Goal: Transaction & Acquisition: Purchase product/service

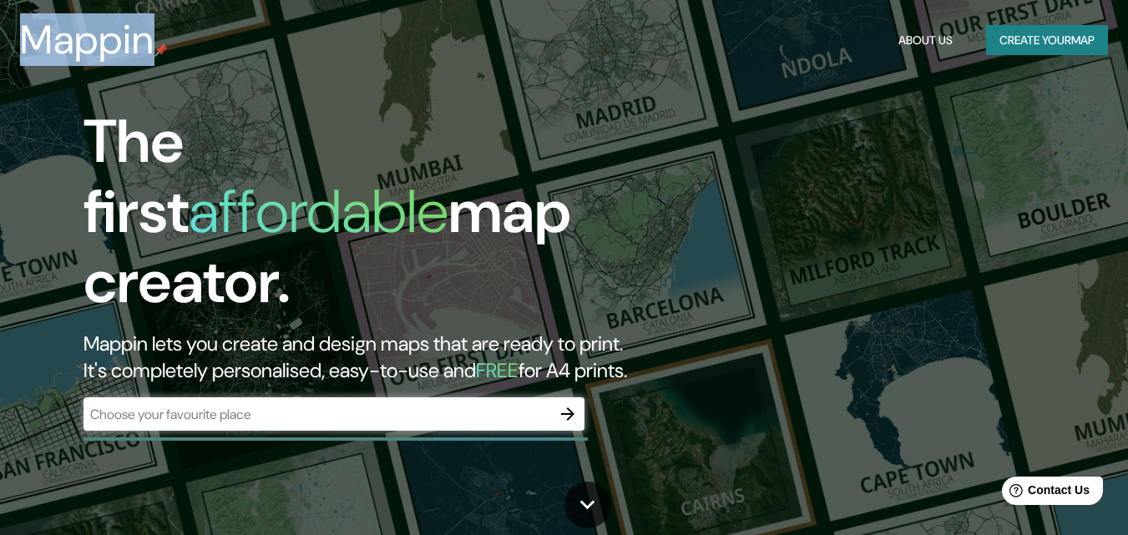
drag, startPoint x: 122, startPoint y: 37, endPoint x: 23, endPoint y: 48, distance: 99.1
click at [23, 48] on div "Mappin" at bounding box center [94, 40] width 148 height 47
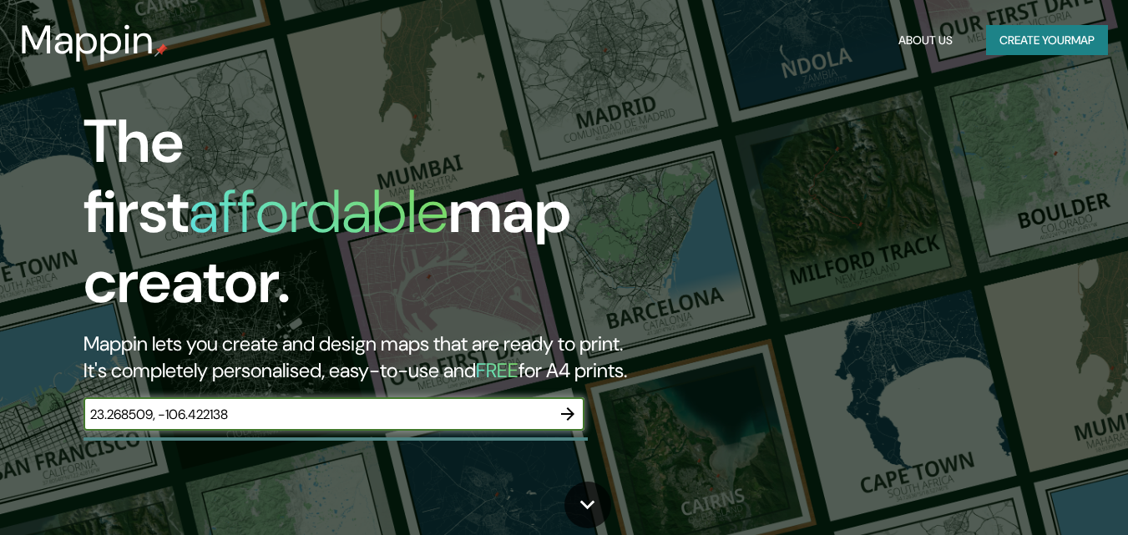
type input "23.268509, -106.422138"
click at [565, 404] on icon "button" at bounding box center [568, 414] width 20 height 20
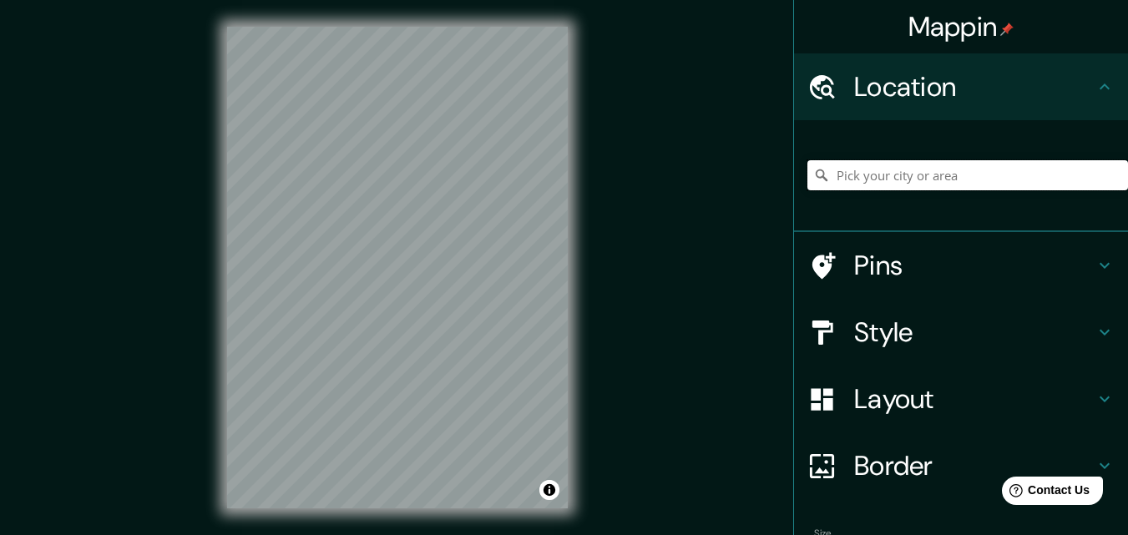
click at [915, 172] on input "Pick your city or area" at bounding box center [967, 175] width 321 height 30
paste input "23.268509, -106.422138"
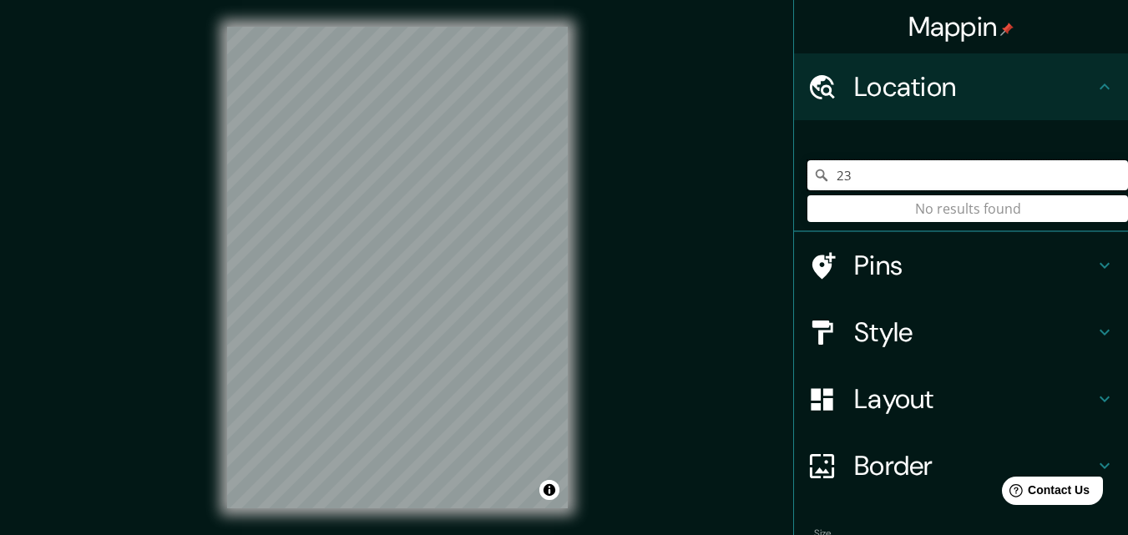
type input "2"
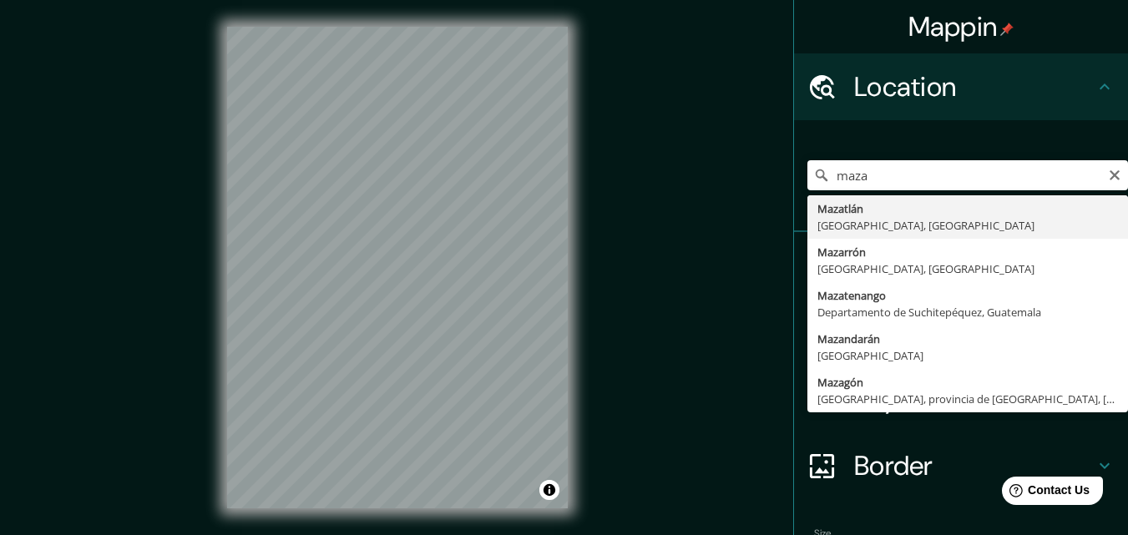
type input "Mazatlán, Sinaloa, México"
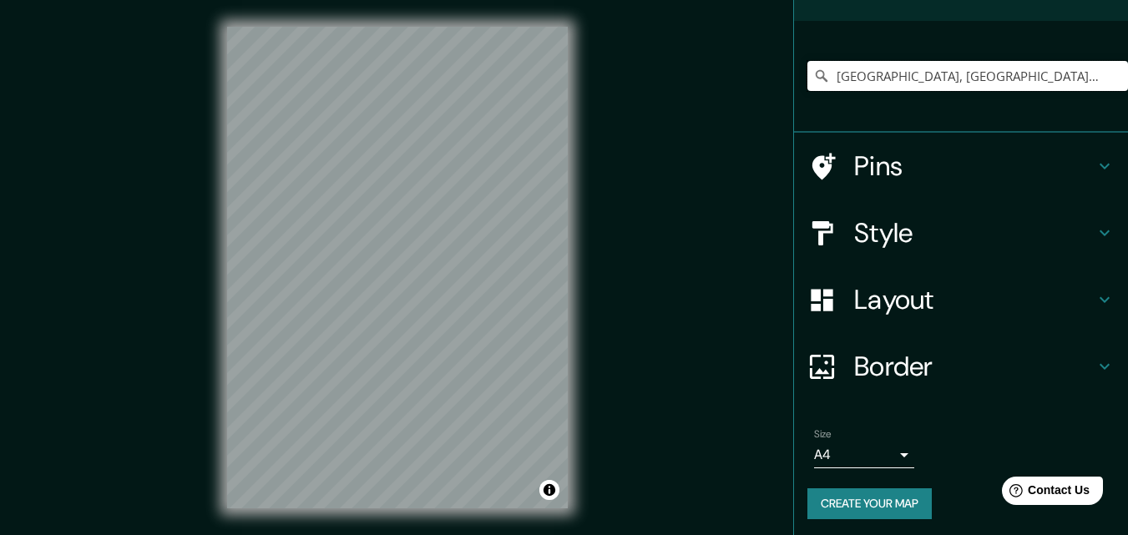
scroll to position [104, 0]
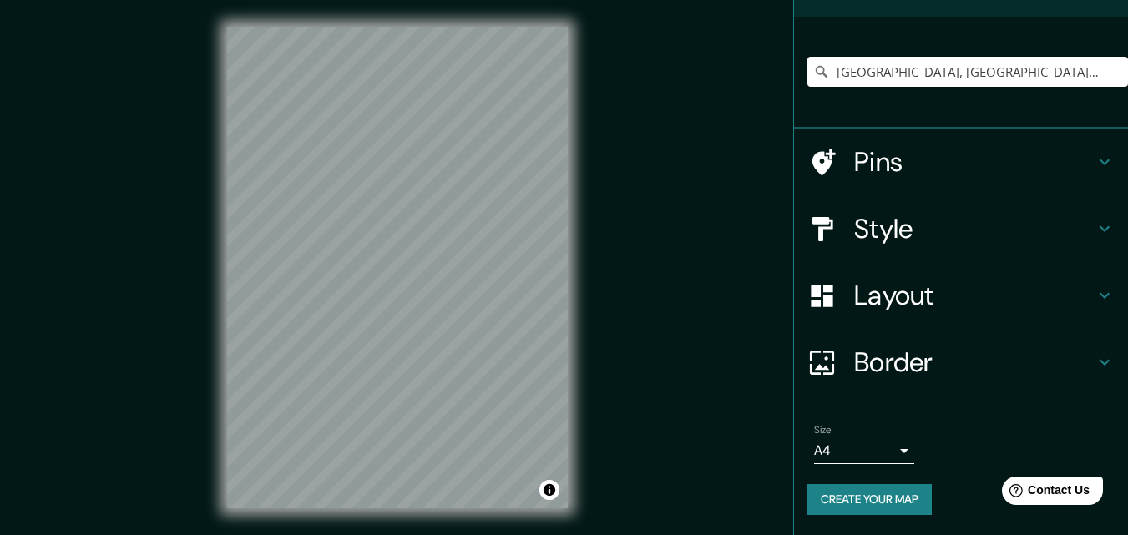
click at [891, 451] on body "Mappin Location Mazatlán, Sinaloa, México Pins Style Layout Border Choose a bor…" at bounding box center [564, 267] width 1128 height 535
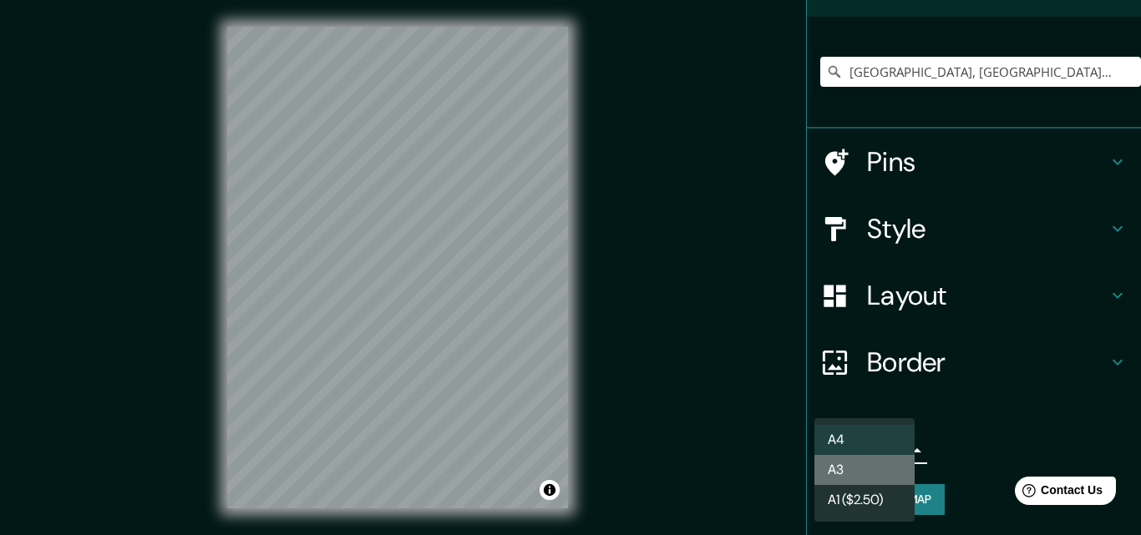
click at [879, 473] on li "A3" at bounding box center [864, 470] width 100 height 30
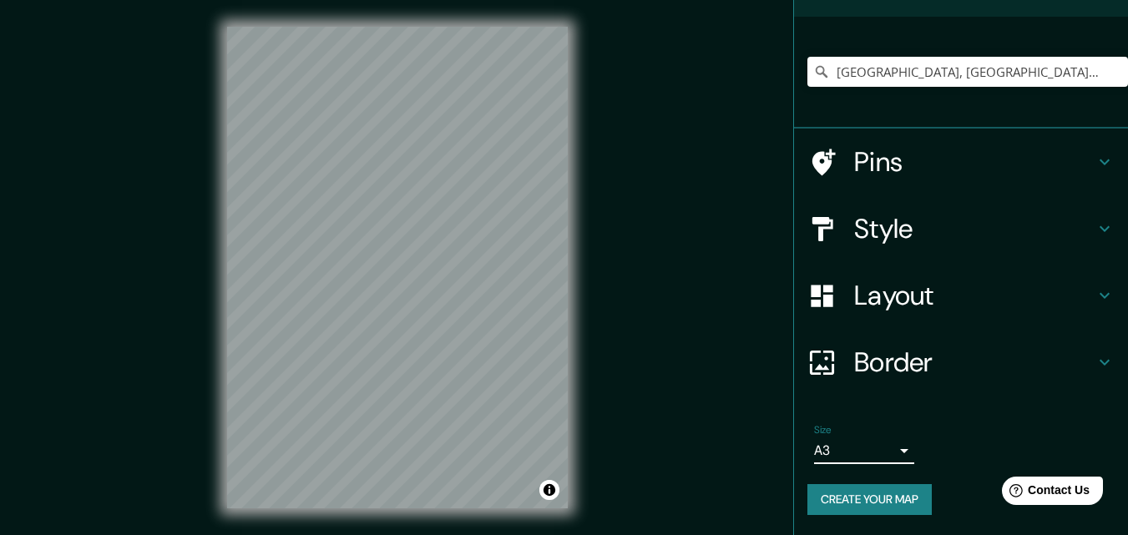
click at [863, 453] on body "Mappin Location Mazatlán, Sinaloa, México Pins Style Layout Border Choose a bor…" at bounding box center [564, 267] width 1128 height 535
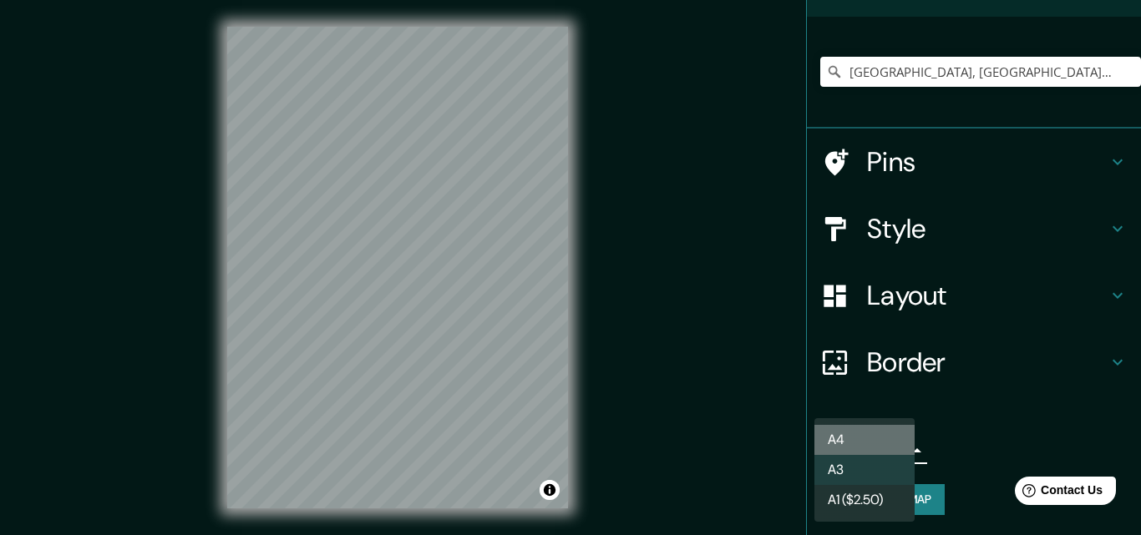
click at [853, 439] on li "A4" at bounding box center [864, 440] width 100 height 30
type input "single"
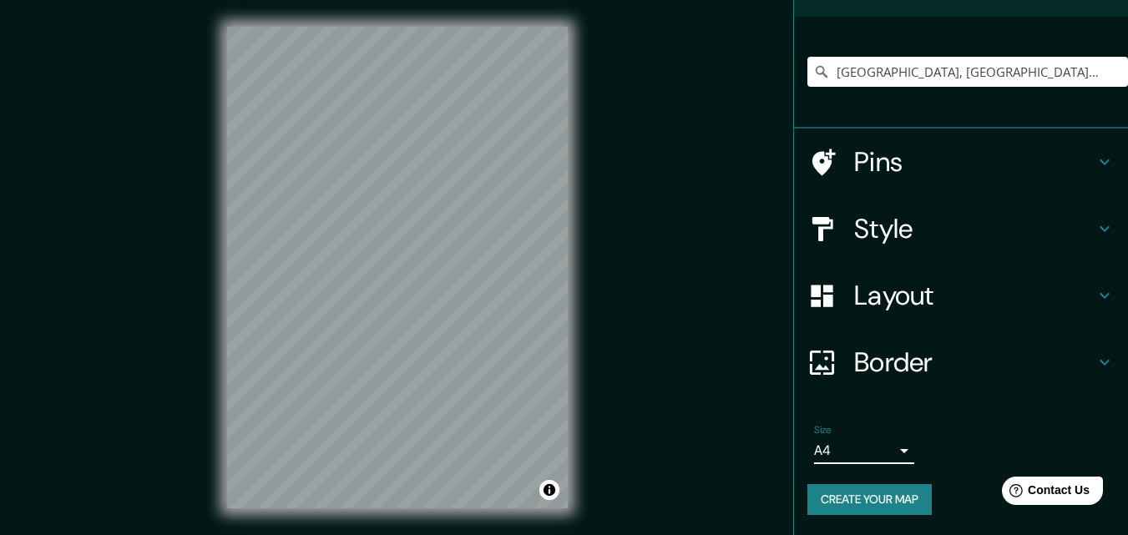
click at [1076, 302] on h4 "Layout" at bounding box center [974, 295] width 240 height 33
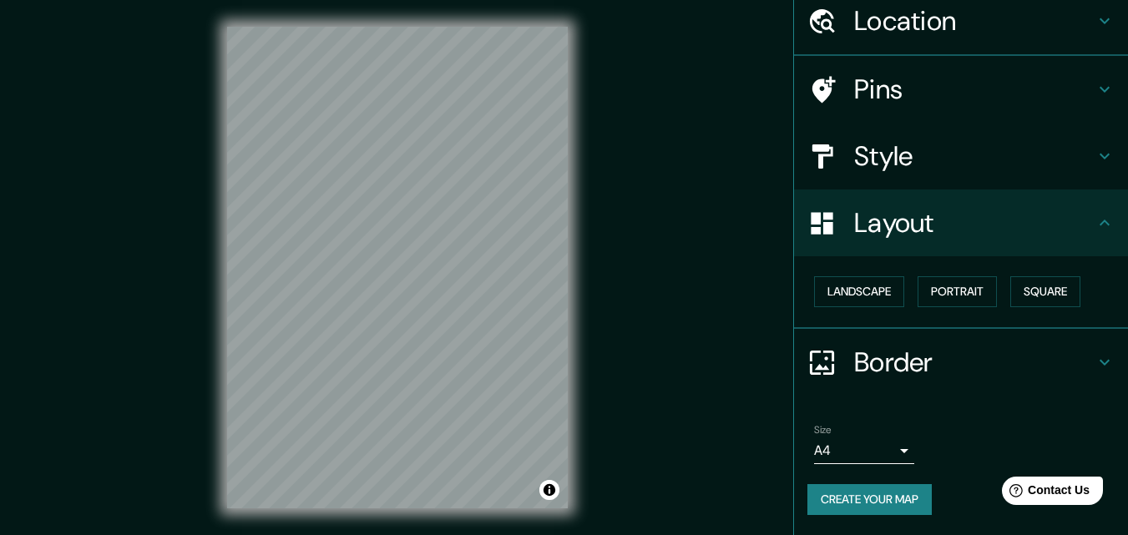
scroll to position [65, 0]
click at [943, 298] on button "Portrait" at bounding box center [957, 292] width 79 height 31
click at [1028, 294] on button "Square" at bounding box center [1045, 292] width 70 height 31
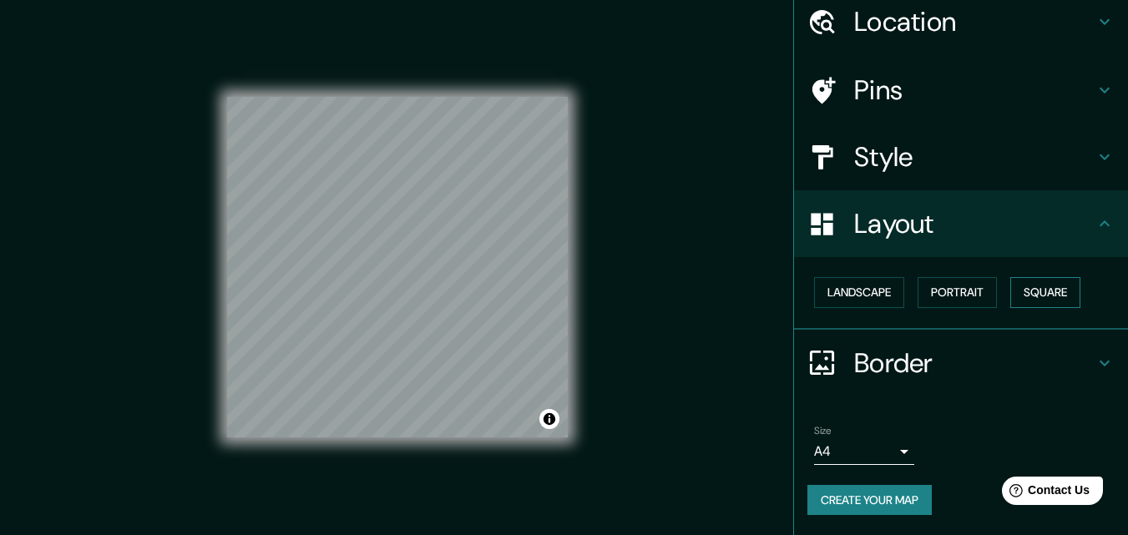
click at [1042, 282] on button "Square" at bounding box center [1045, 292] width 70 height 31
click at [930, 292] on button "Portrait" at bounding box center [957, 292] width 79 height 31
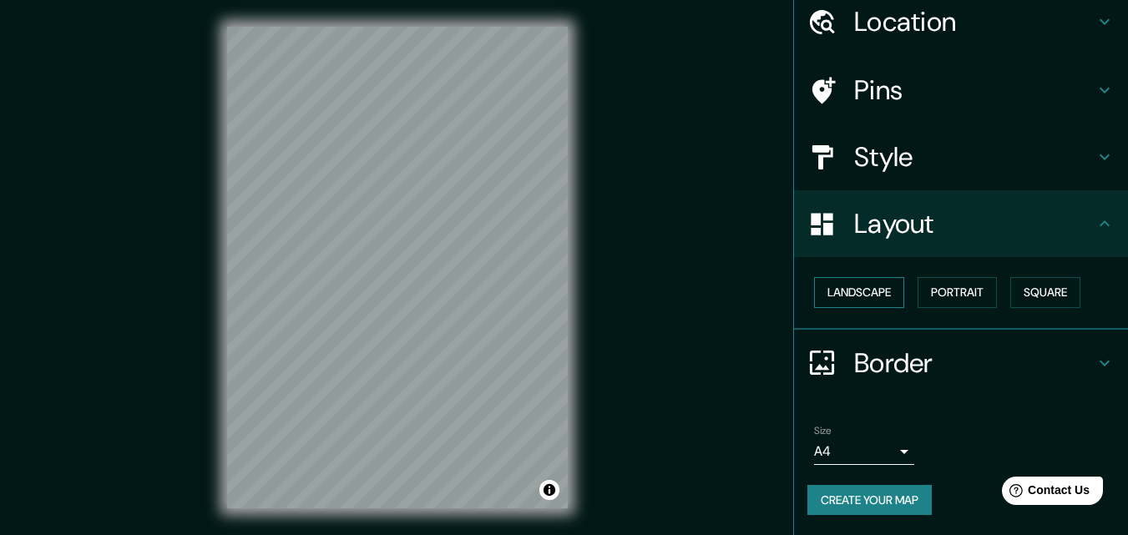
click at [862, 296] on button "Landscape" at bounding box center [859, 292] width 90 height 31
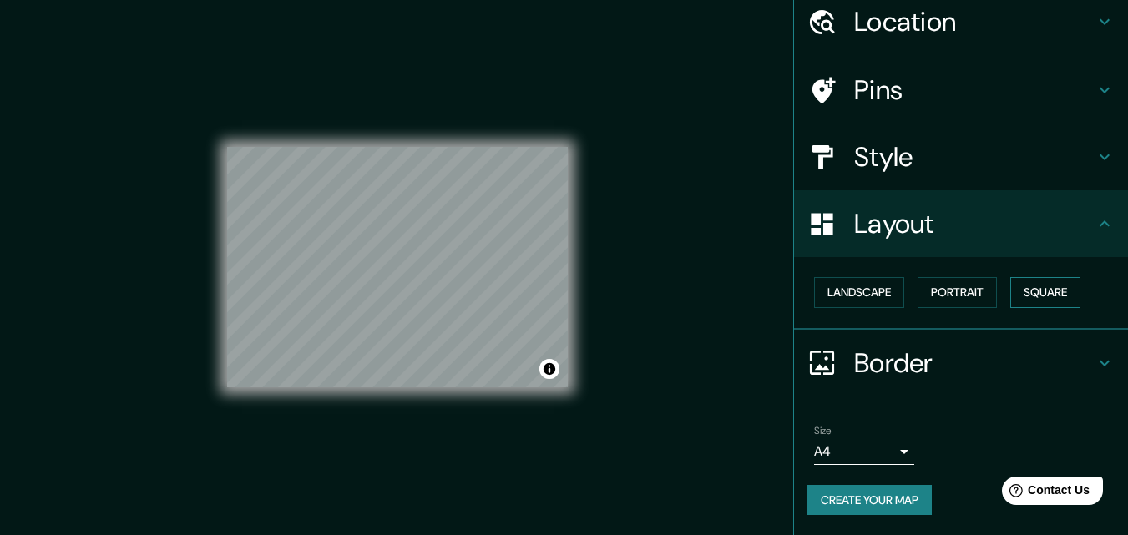
click at [1042, 298] on button "Square" at bounding box center [1045, 292] width 70 height 31
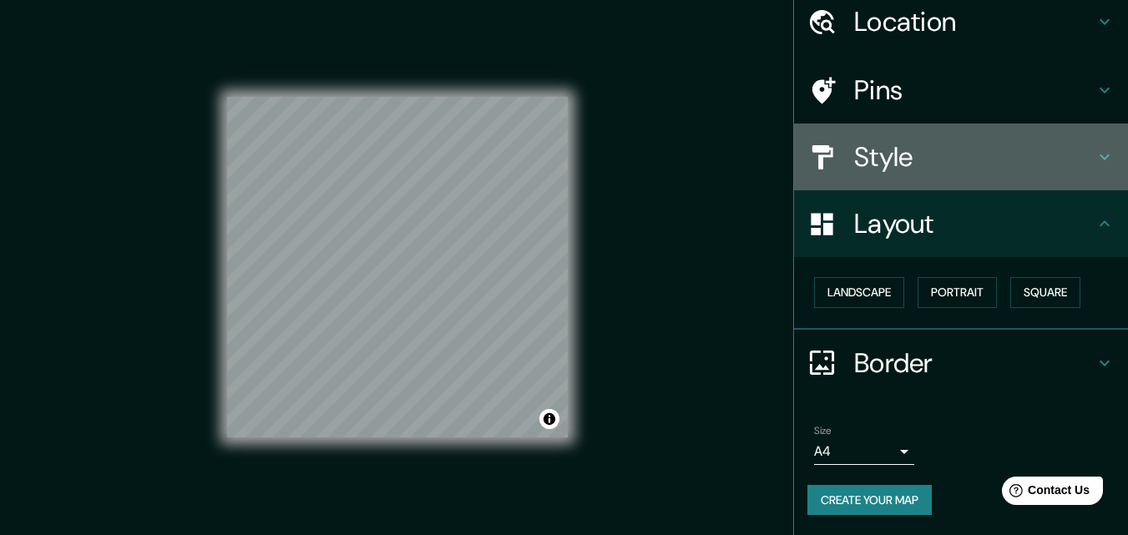
click at [892, 161] on h4 "Style" at bounding box center [974, 156] width 240 height 33
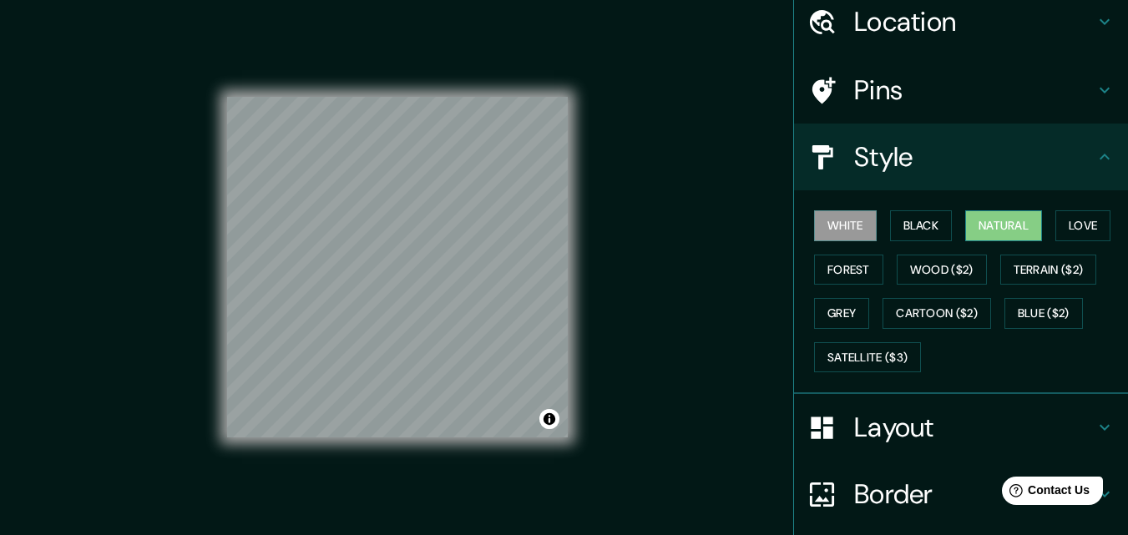
click at [1001, 226] on button "Natural" at bounding box center [1003, 225] width 77 height 31
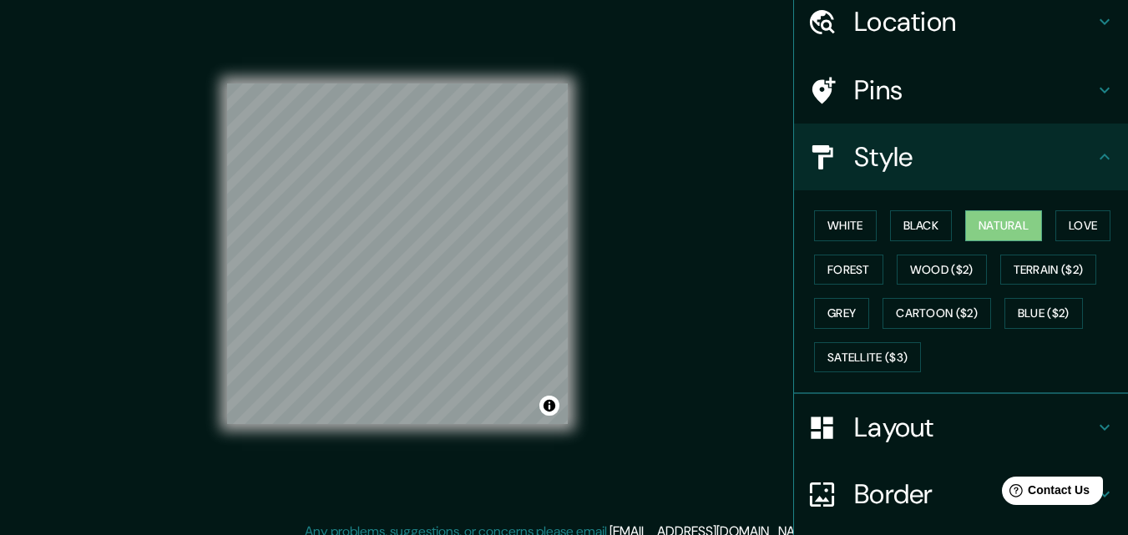
scroll to position [27, 0]
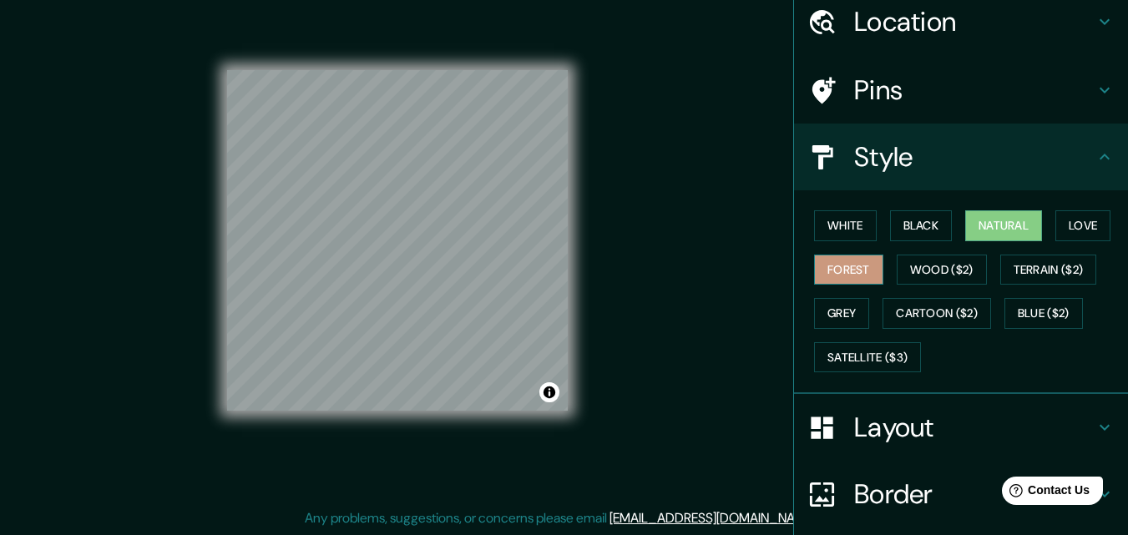
click at [820, 255] on button "Forest" at bounding box center [848, 270] width 69 height 31
click at [914, 228] on button "Black" at bounding box center [921, 225] width 63 height 31
click at [974, 222] on button "Natural" at bounding box center [1003, 225] width 77 height 31
click at [824, 227] on button "White" at bounding box center [845, 225] width 63 height 31
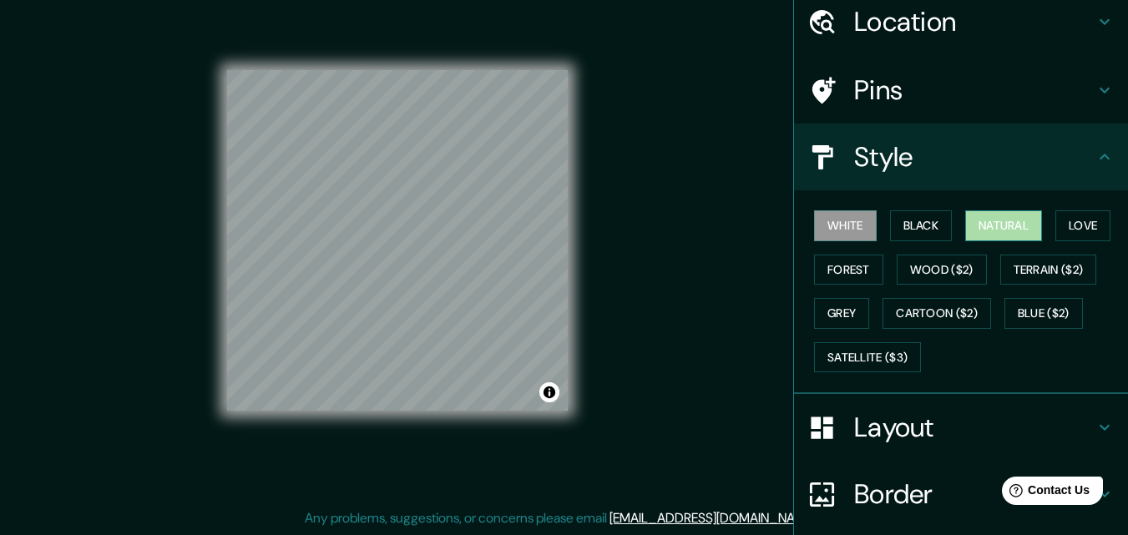
click at [987, 228] on button "Natural" at bounding box center [1003, 225] width 77 height 31
click at [1068, 218] on button "Love" at bounding box center [1083, 225] width 55 height 31
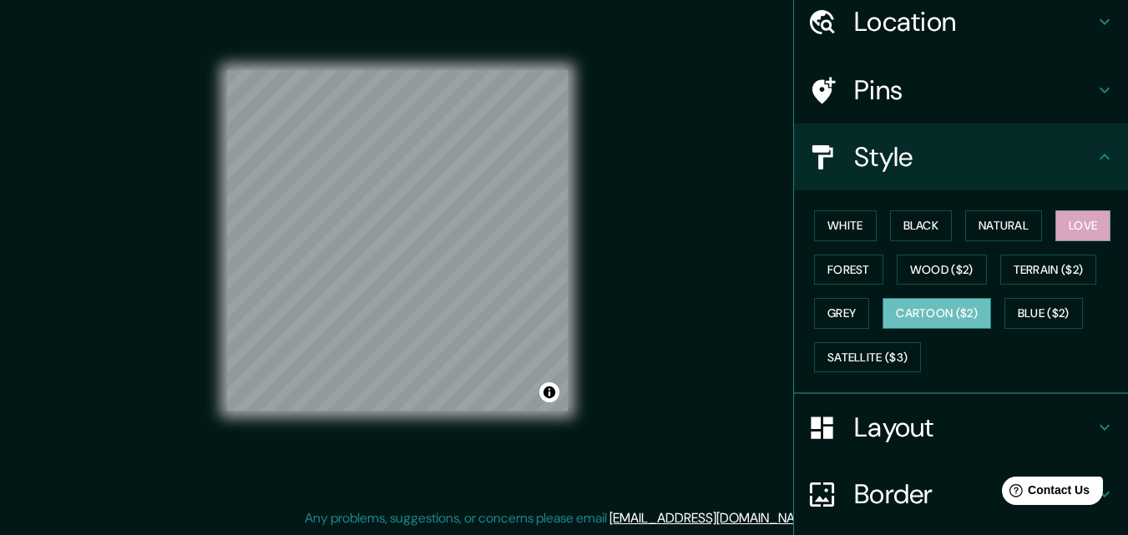
click at [942, 320] on button "Cartoon ($2)" at bounding box center [937, 313] width 109 height 31
click at [833, 303] on button "Grey" at bounding box center [841, 313] width 55 height 31
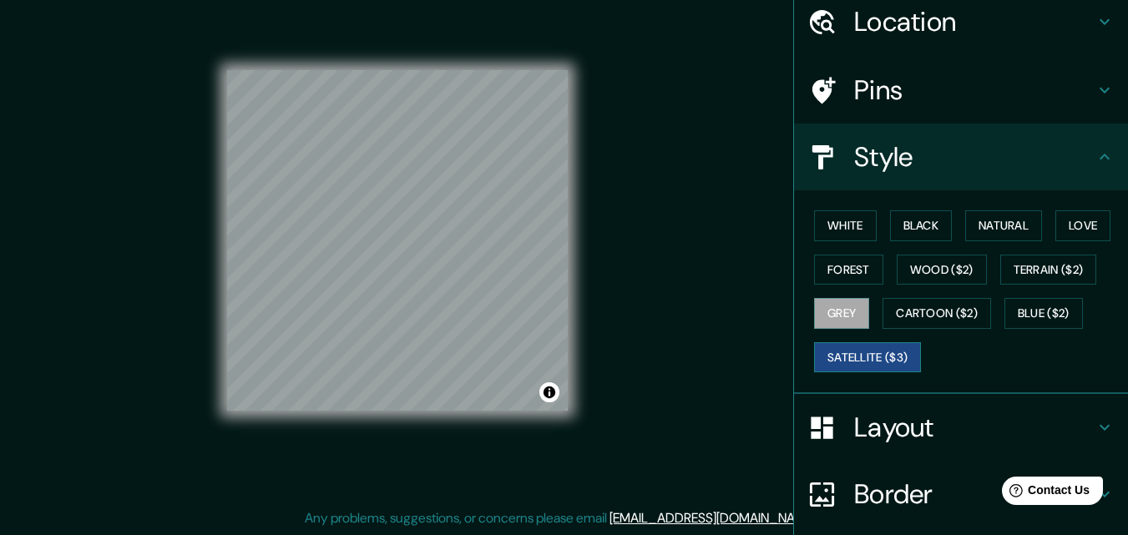
click at [858, 353] on button "Satellite ($3)" at bounding box center [867, 357] width 107 height 31
click at [964, 302] on button "Cartoon ($2)" at bounding box center [937, 313] width 109 height 31
